Goal: Find contact information: Find contact information

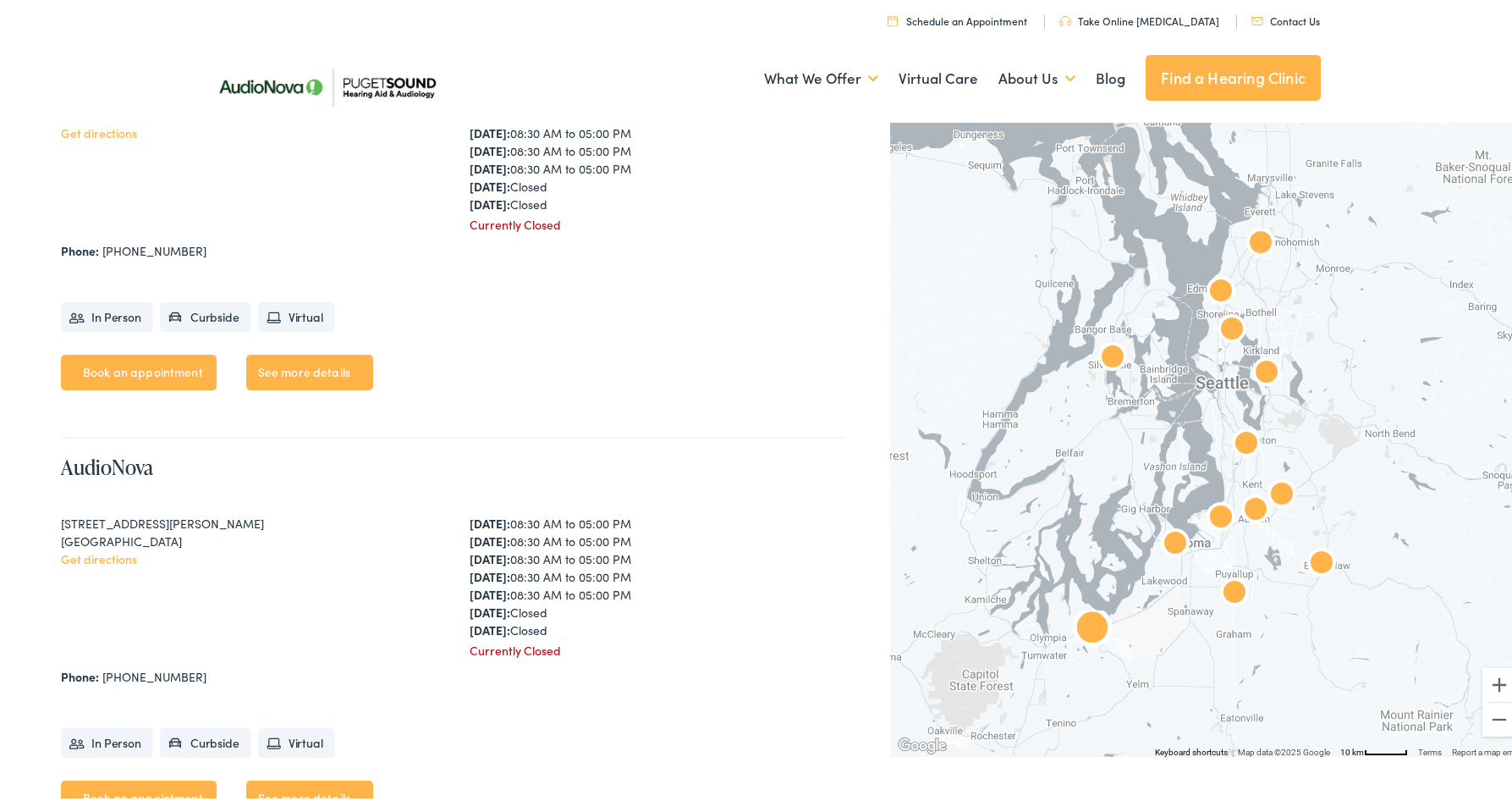
scroll to position [3302, 0]
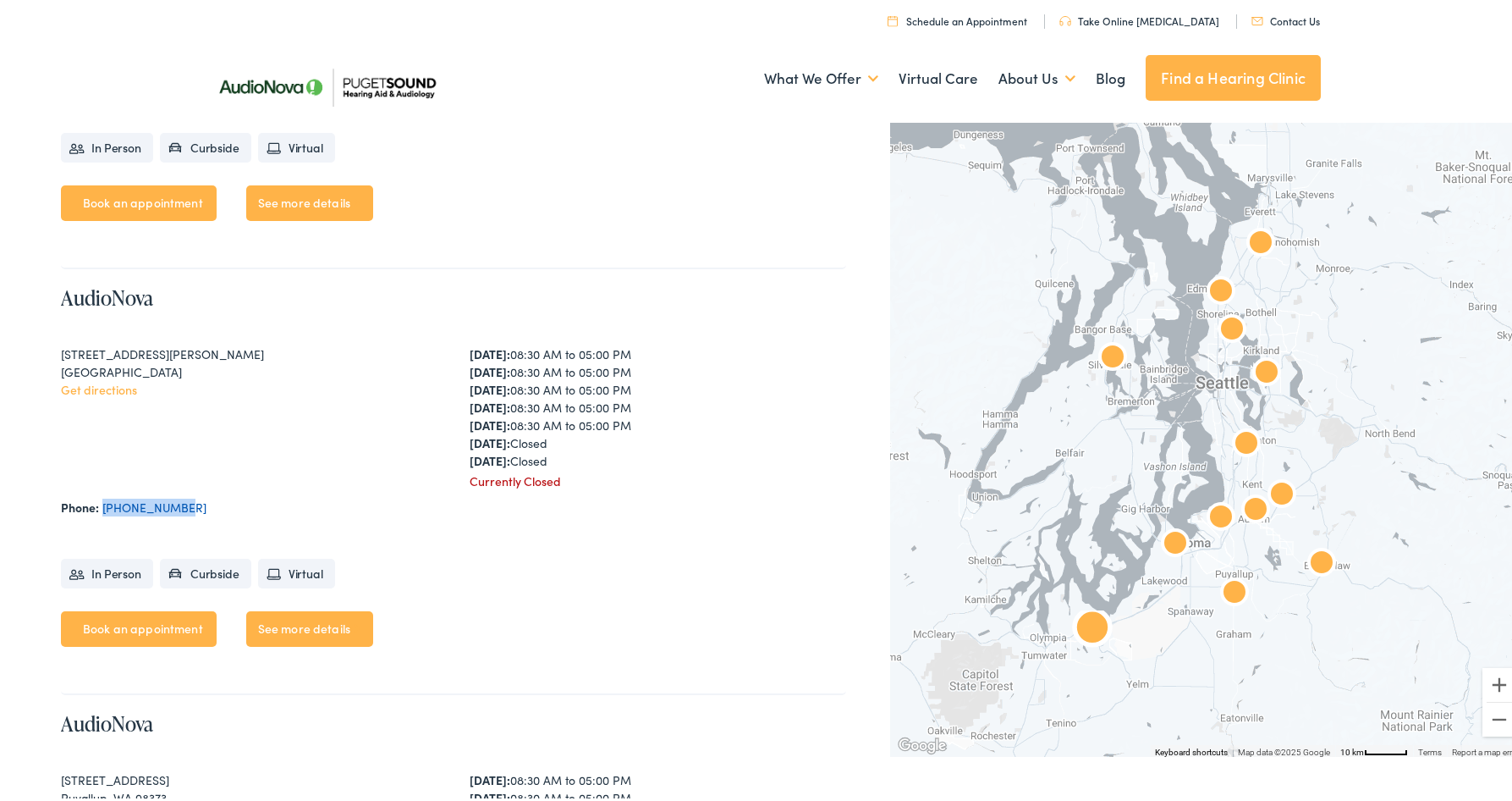
drag, startPoint x: 201, startPoint y: 509, endPoint x: 101, endPoint y: 503, distance: 100.2
click at [101, 503] on div "Phone: [PHONE_NUMBER]" at bounding box center [453, 504] width 785 height 18
drag, startPoint x: 101, startPoint y: 503, endPoint x: 197, endPoint y: 517, distance: 97.0
click at [197, 517] on div "AudioNova [STREET_ADDRESS][PERSON_NAME][PERSON_NAME] Get directions [DATE]: 08:…" at bounding box center [453, 479] width 785 height 426
drag, startPoint x: 196, startPoint y: 505, endPoint x: 104, endPoint y: 506, distance: 92.0
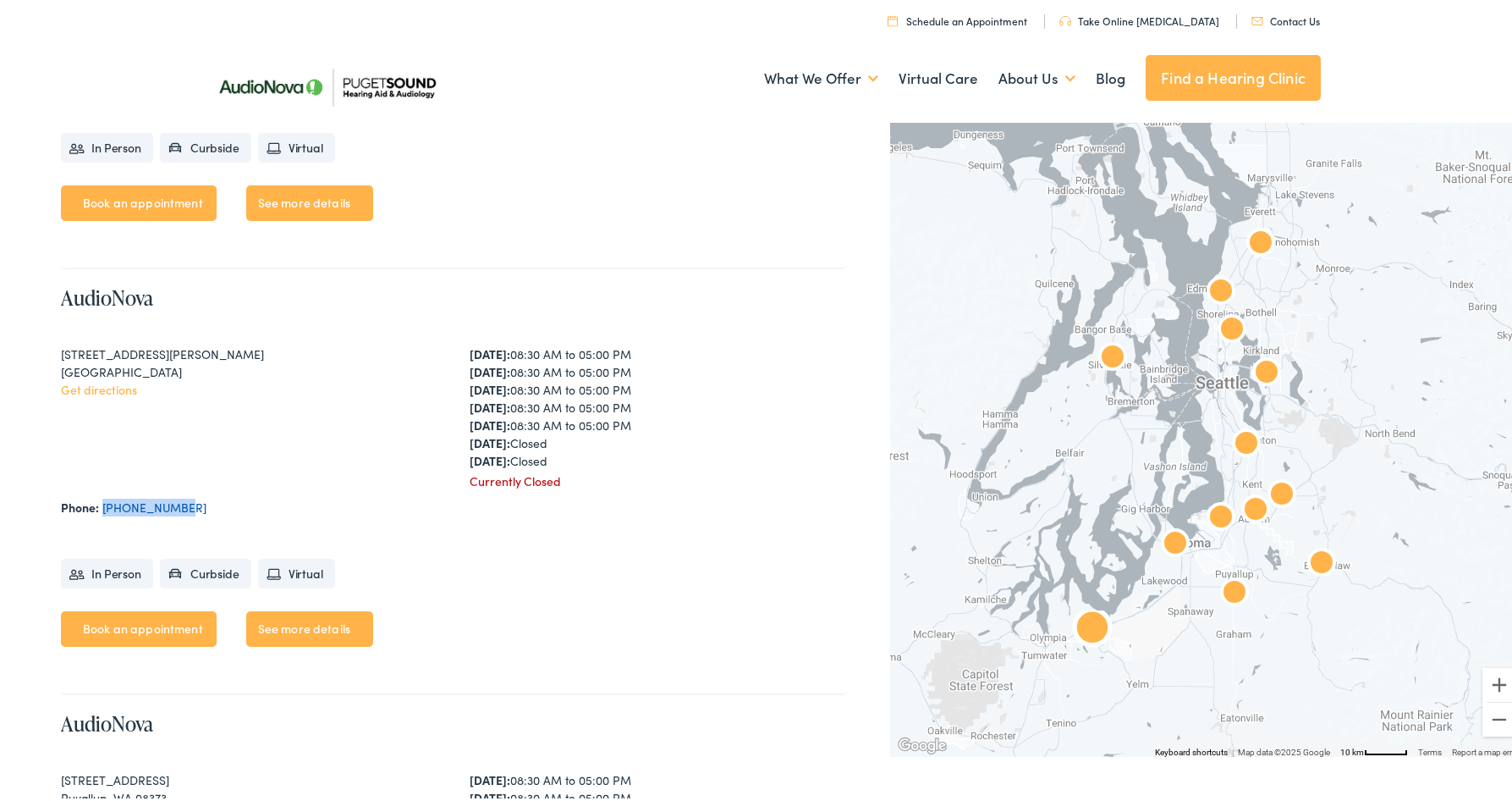
click at [104, 506] on div "Phone: [PHONE_NUMBER]" at bounding box center [453, 504] width 785 height 18
drag, startPoint x: 104, startPoint y: 506, endPoint x: 218, endPoint y: 510, distance: 114.1
click at [218, 510] on div "Phone: [PHONE_NUMBER]" at bounding box center [453, 504] width 785 height 18
click at [251, 490] on div "AudioNova [STREET_ADDRESS][PERSON_NAME][PERSON_NAME] Get directions [DATE]: 08:…" at bounding box center [453, 479] width 785 height 426
click at [263, 516] on div "AudioNova [STREET_ADDRESS][PERSON_NAME][PERSON_NAME] Get directions [DATE]: 08:…" at bounding box center [453, 479] width 785 height 426
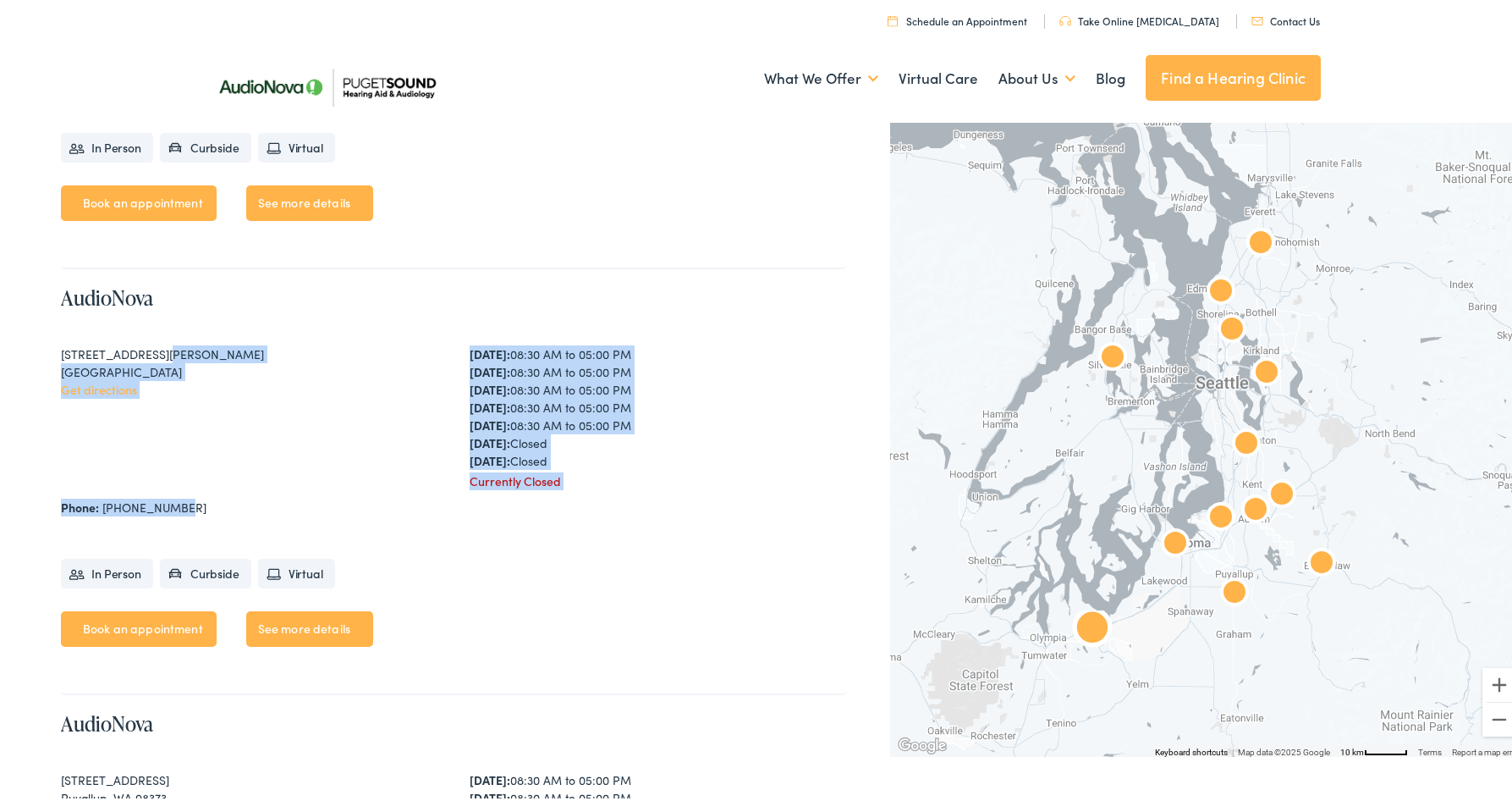
drag, startPoint x: 261, startPoint y: 508, endPoint x: 156, endPoint y: 356, distance: 184.7
click at [156, 356] on div "AudioNova [STREET_ADDRESS][PERSON_NAME][PERSON_NAME] Get directions [DATE]: 08:…" at bounding box center [453, 479] width 785 height 426
drag, startPoint x: 156, startPoint y: 356, endPoint x: 306, endPoint y: 488, distance: 199.8
click at [306, 488] on div "AudioNova [STREET_ADDRESS][PERSON_NAME][PERSON_NAME] Get directions [DATE]: 08:…" at bounding box center [453, 479] width 785 height 426
drag, startPoint x: 189, startPoint y: 501, endPoint x: 117, endPoint y: 330, distance: 185.5
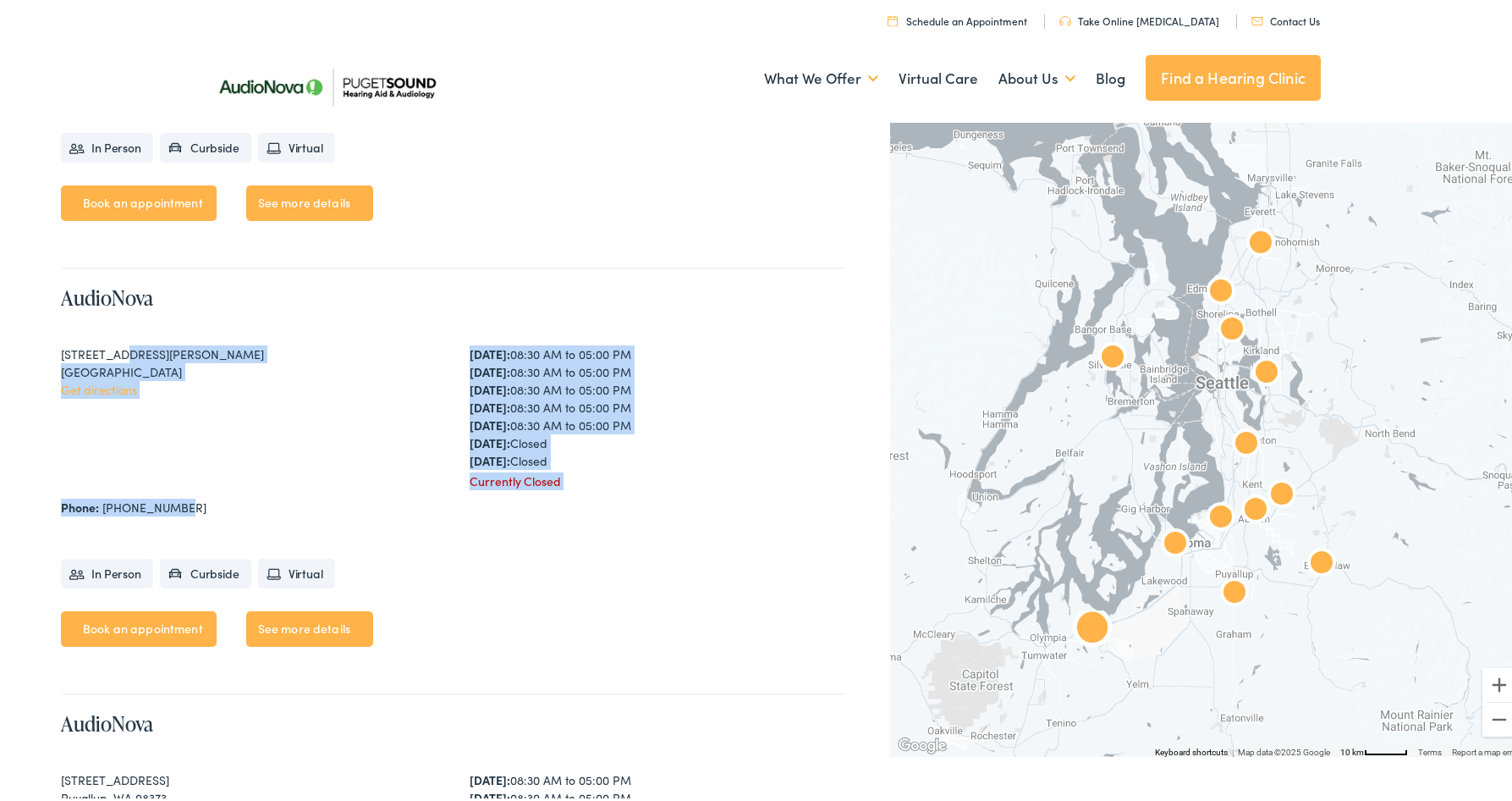
click at [117, 330] on div "AudioNova [STREET_ADDRESS][PERSON_NAME][PERSON_NAME] Get directions [DATE]: 08:…" at bounding box center [453, 479] width 785 height 426
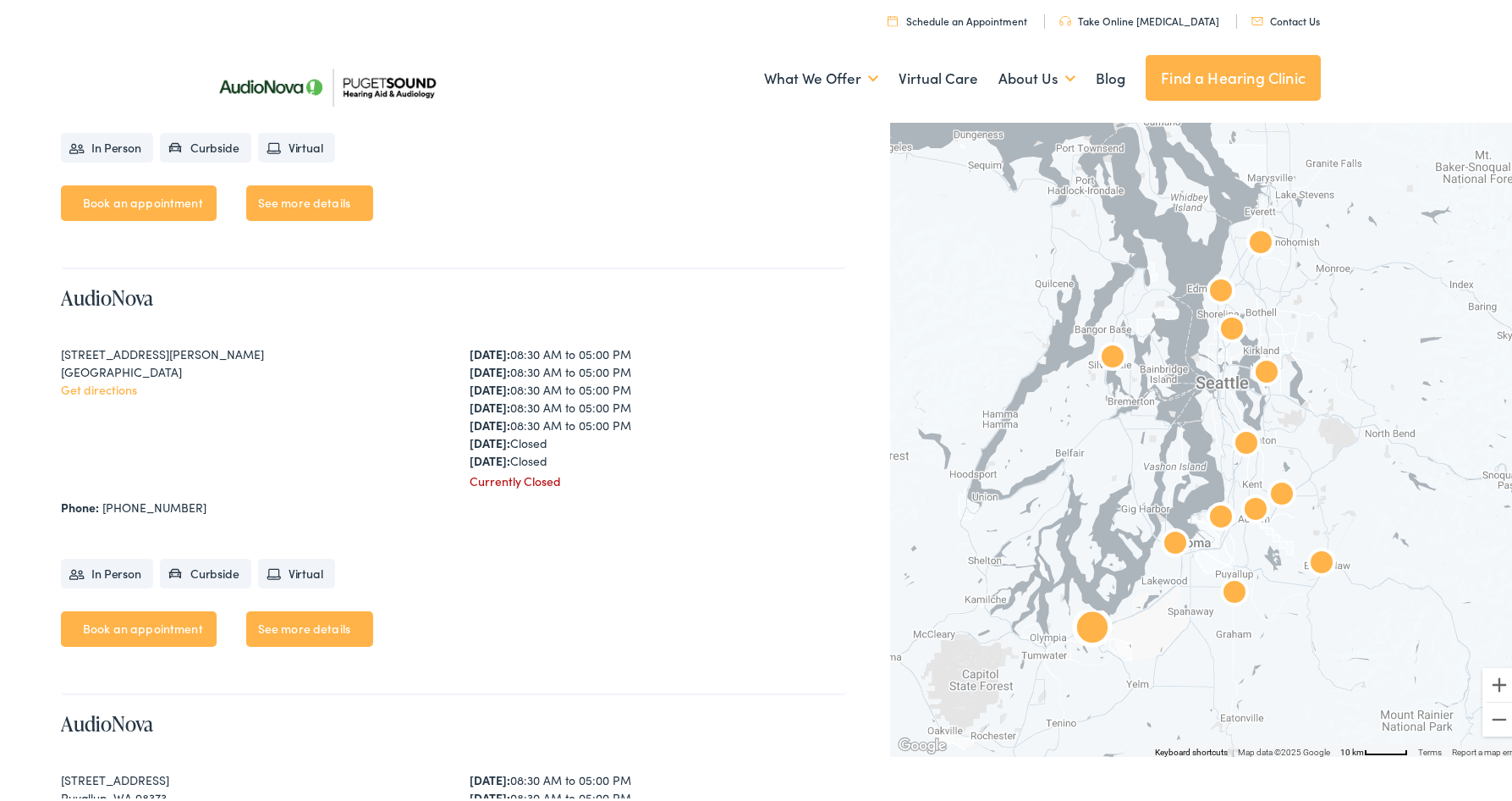
click at [410, 559] on ul "In Person Curbside Virtual" at bounding box center [453, 561] width 785 height 55
click at [561, 576] on ul "In Person Curbside Virtual" at bounding box center [453, 561] width 785 height 55
